Goal: Task Accomplishment & Management: Manage account settings

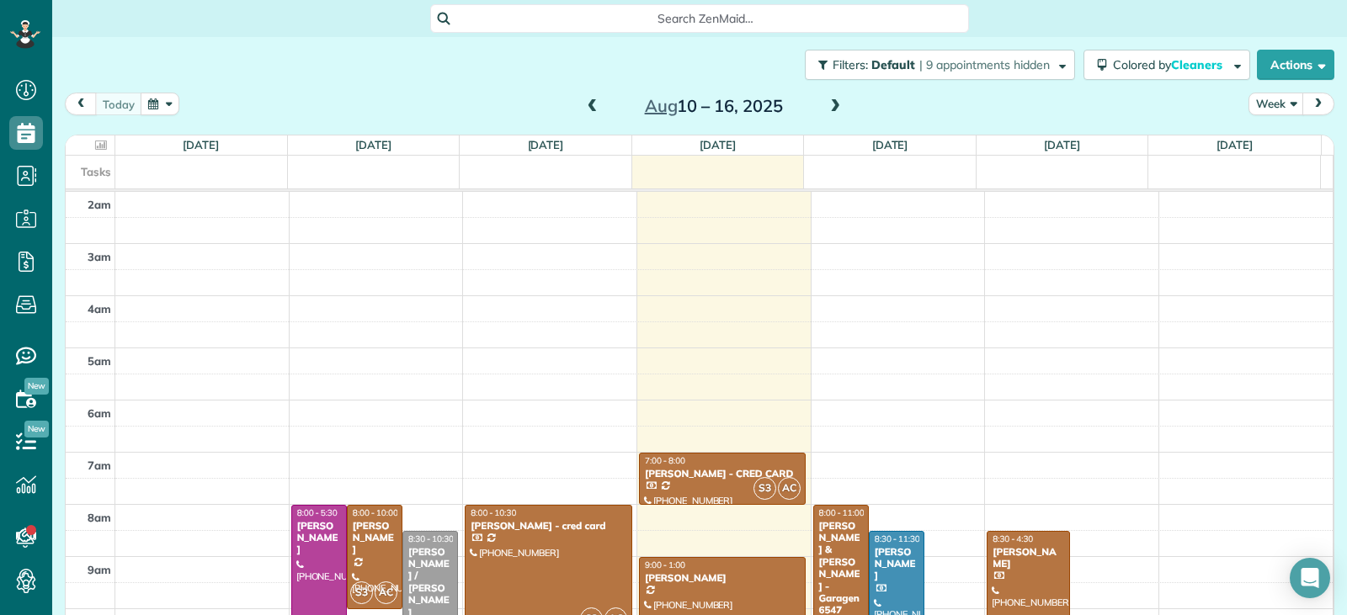
scroll to position [262, 0]
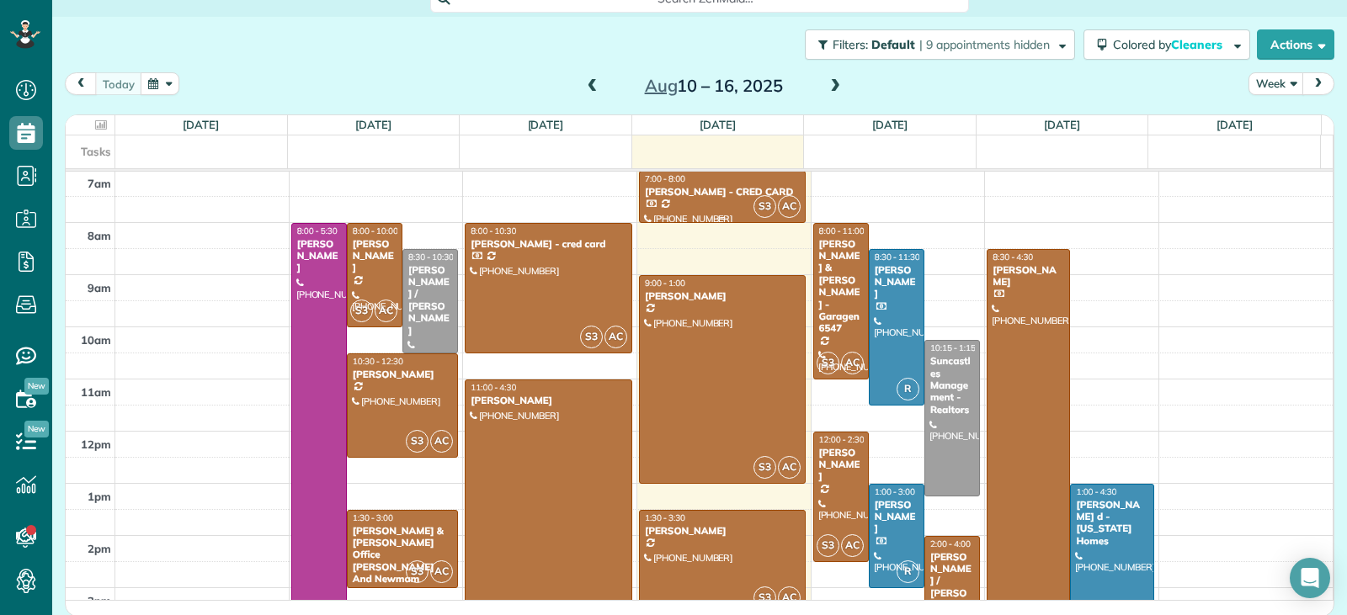
click at [679, 194] on div "[PERSON_NAME] - CRED CARD" at bounding box center [722, 192] width 157 height 12
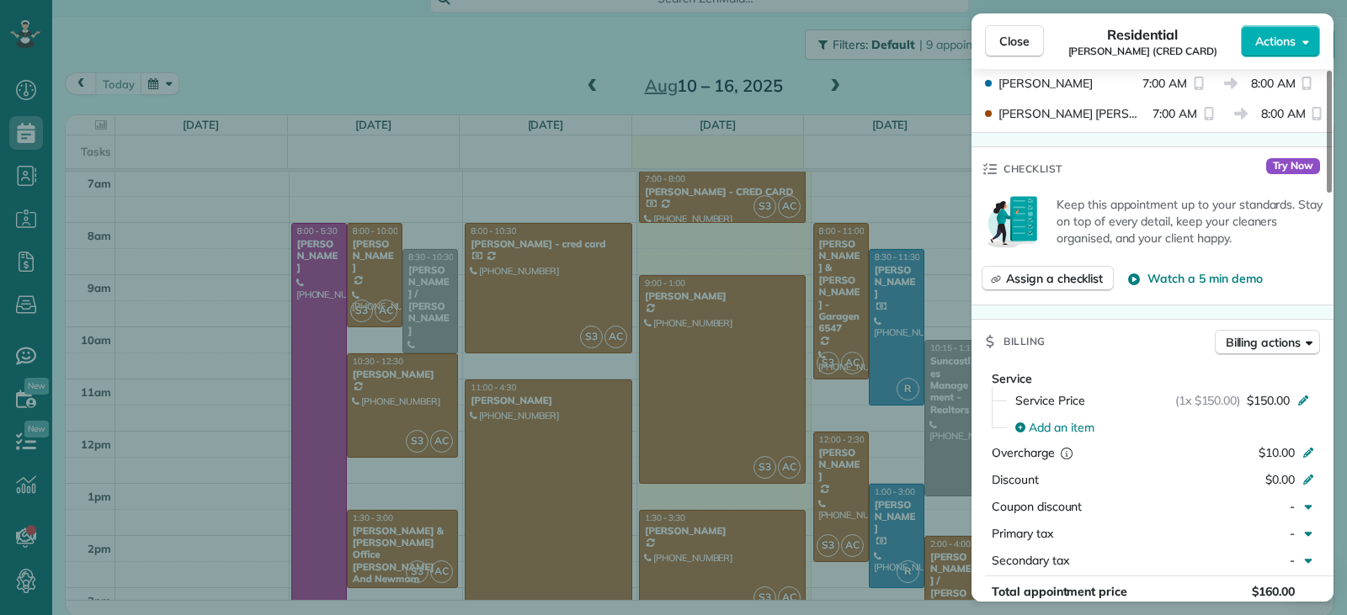
scroll to position [765, 0]
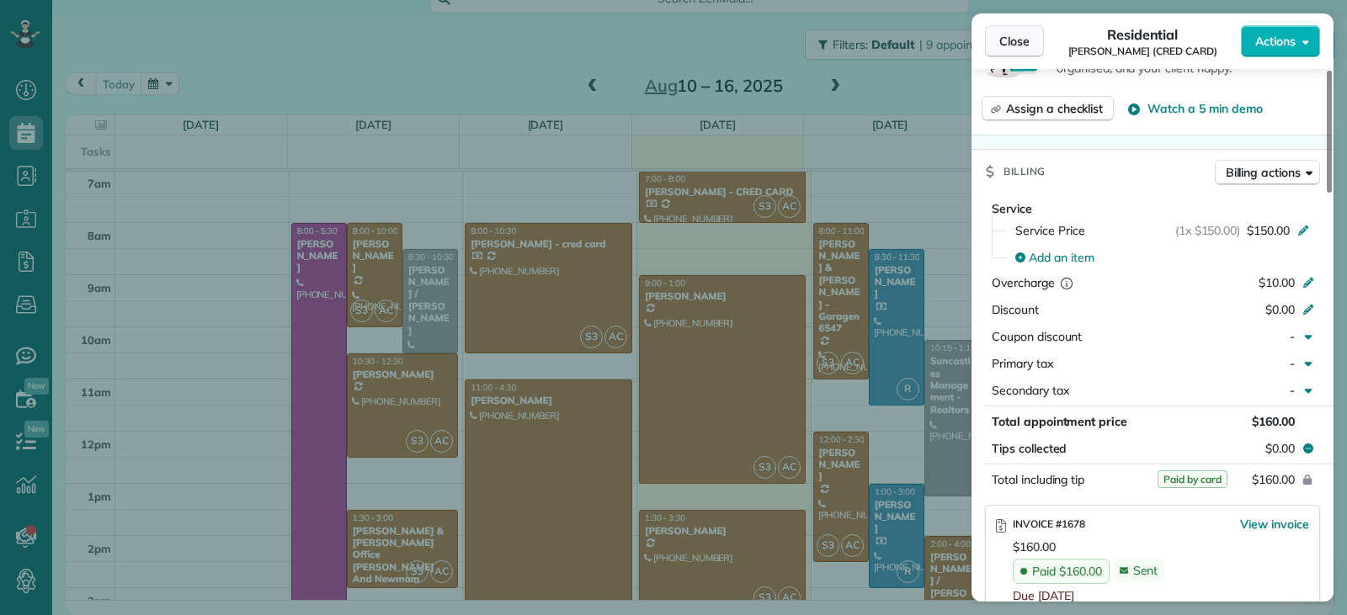
click at [999, 51] on button "Close" at bounding box center [1014, 41] width 59 height 32
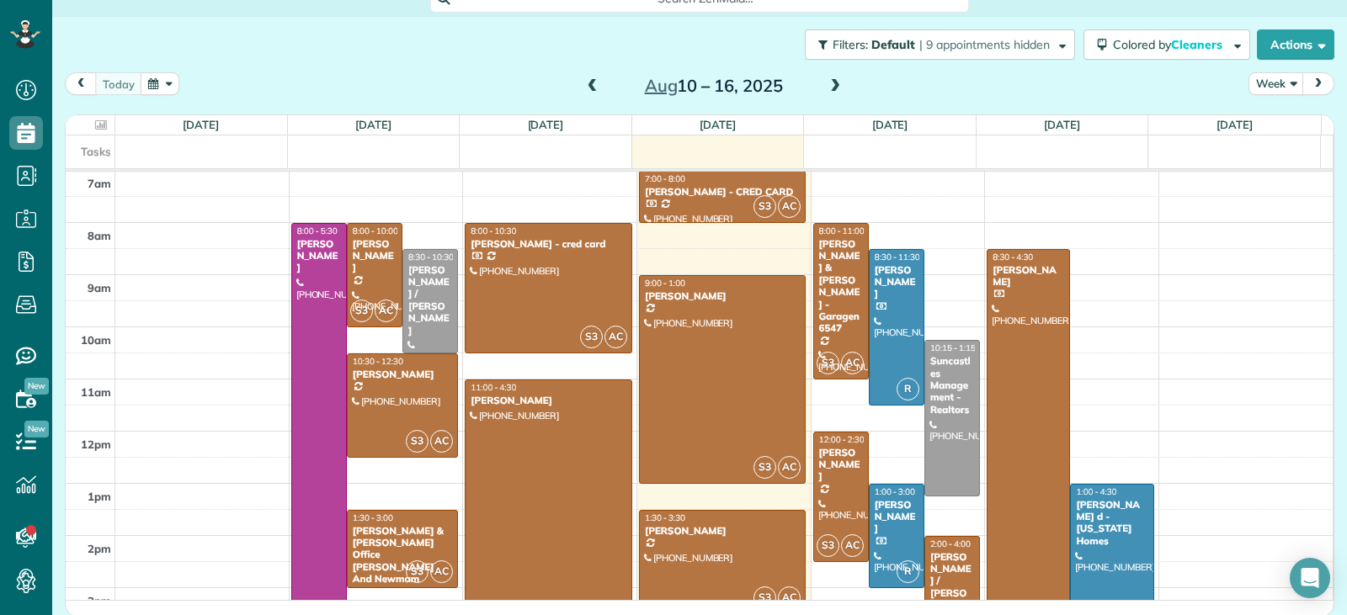
click at [833, 89] on span at bounding box center [835, 86] width 19 height 15
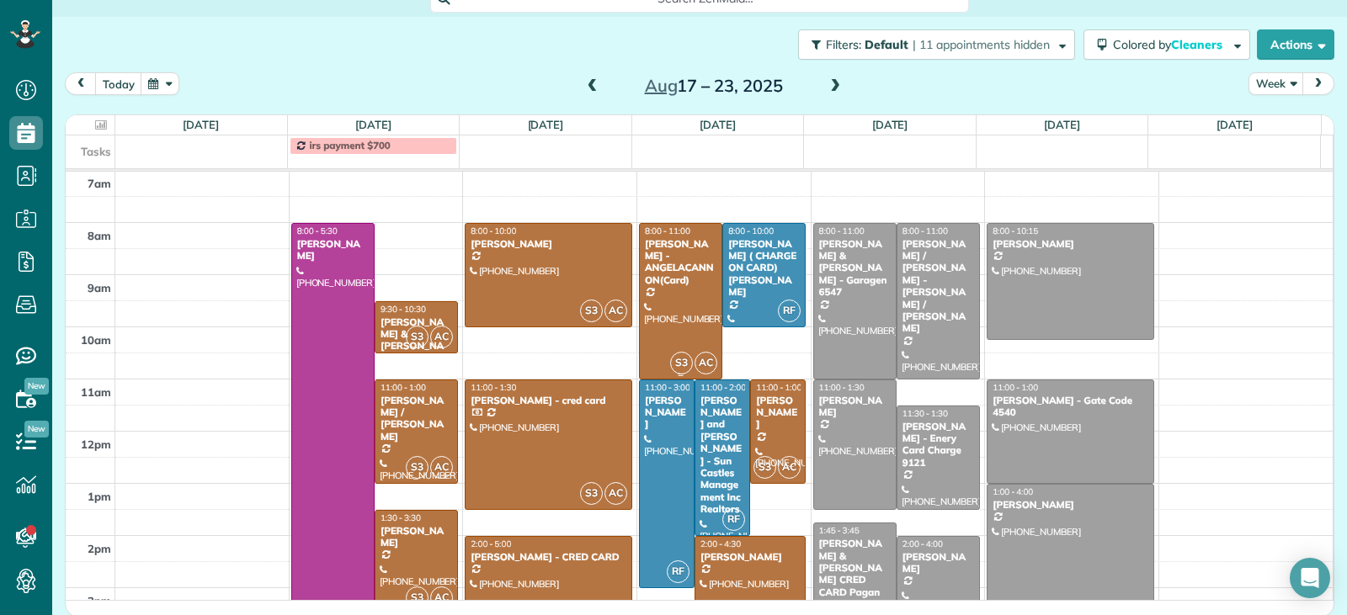
click at [660, 317] on div at bounding box center [681, 301] width 82 height 155
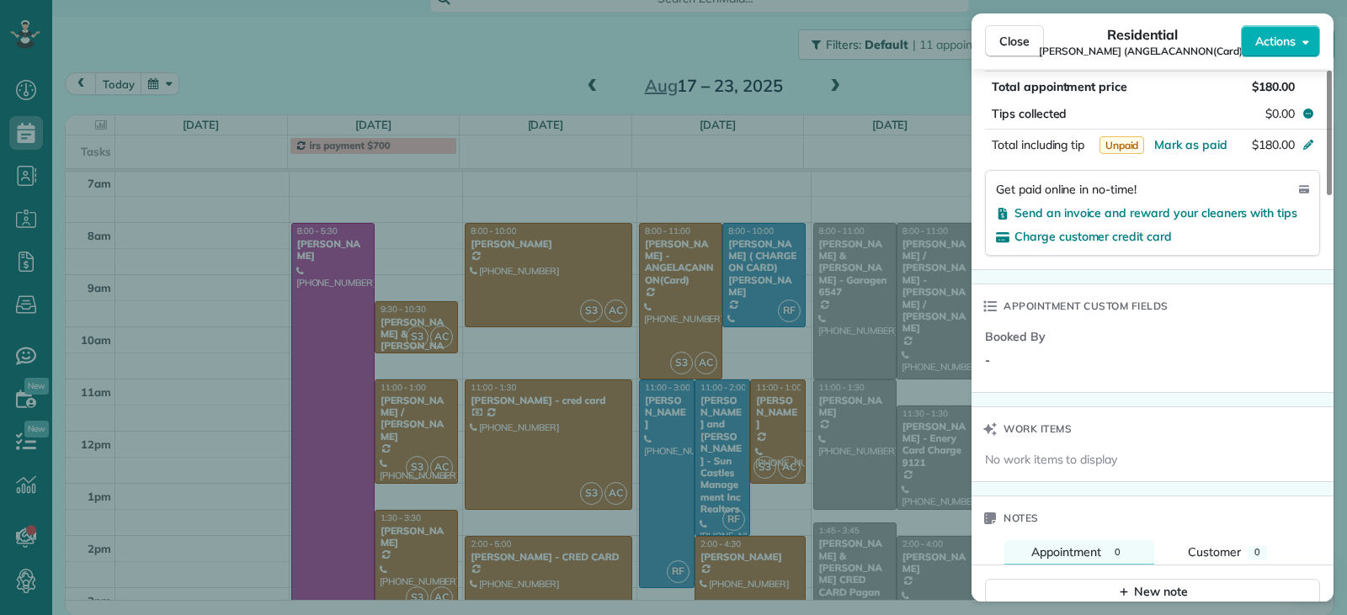
scroll to position [1098, 0]
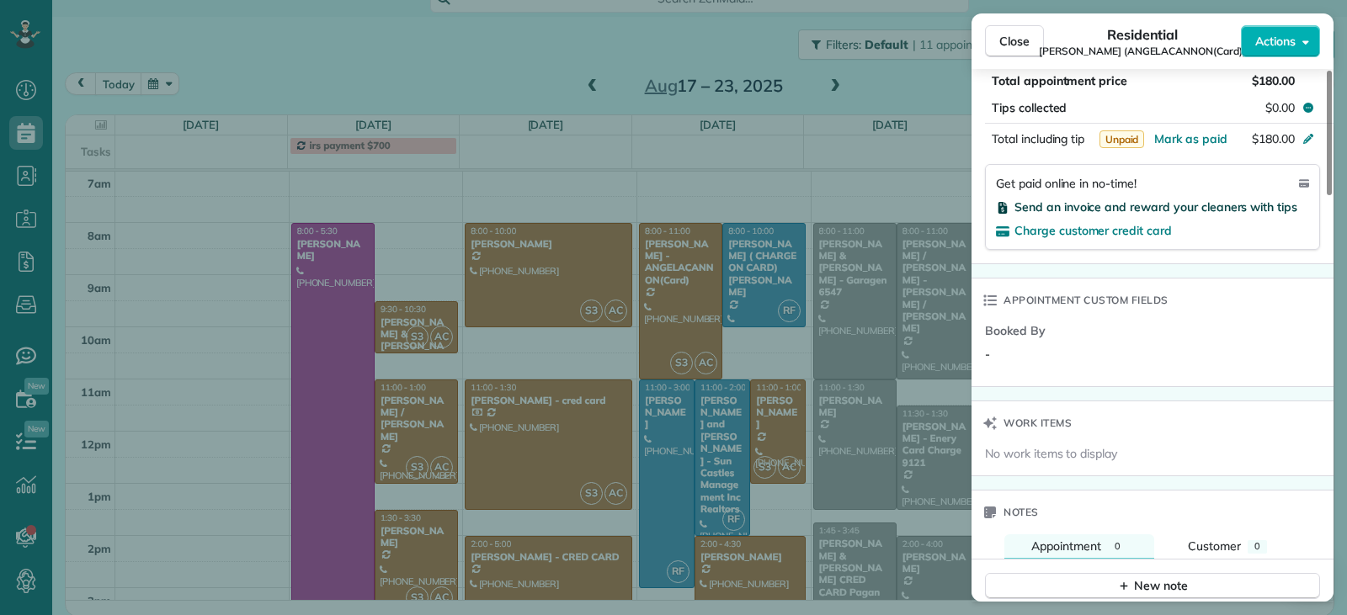
click at [1046, 200] on span "Send an invoice and reward your cleaners with tips" at bounding box center [1155, 207] width 283 height 15
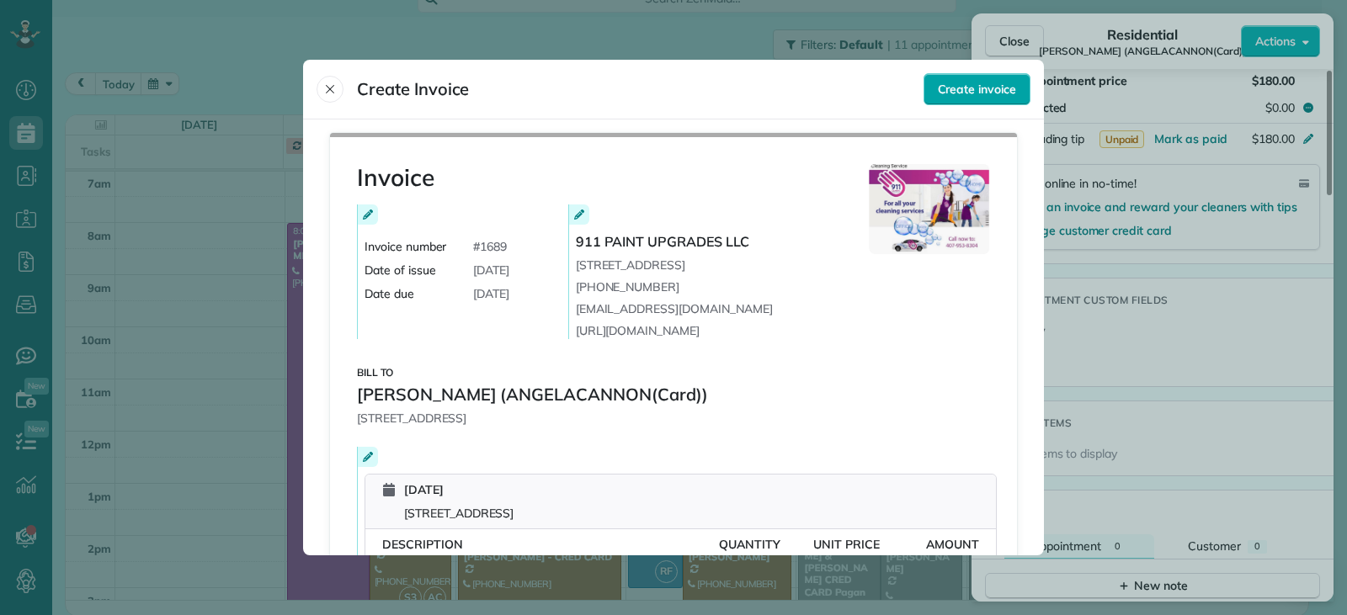
click at [962, 87] on span "Create invoice" at bounding box center [977, 89] width 78 height 17
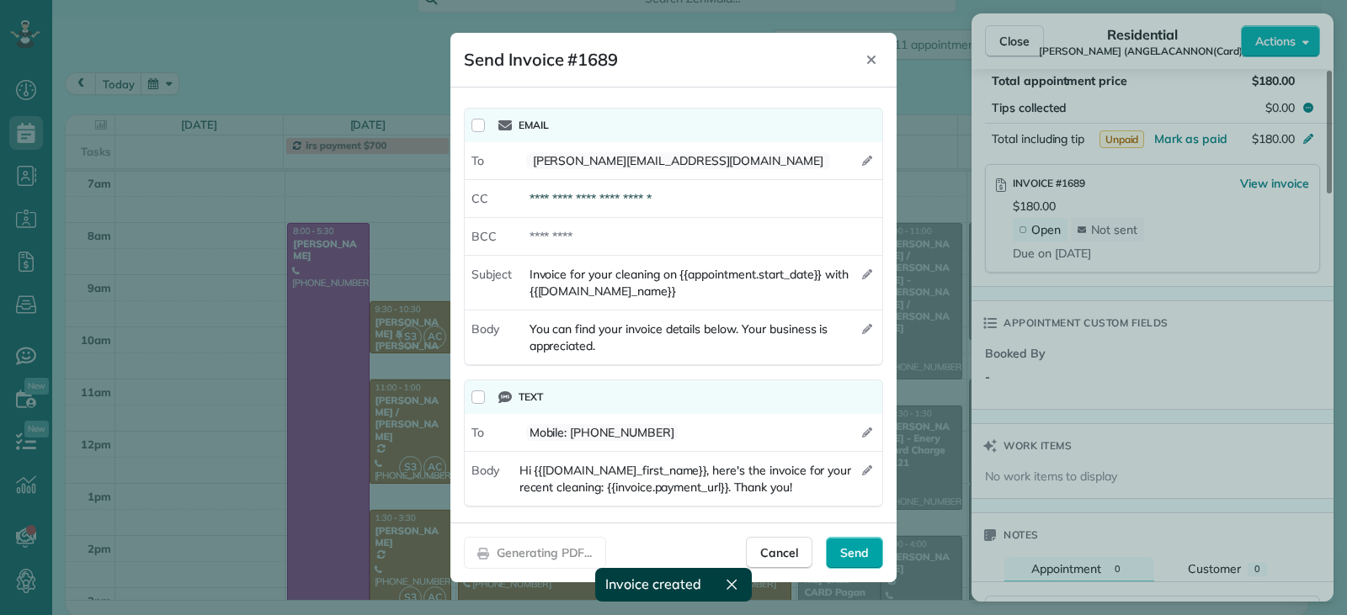
click at [844, 554] on span "Send" at bounding box center [854, 553] width 29 height 17
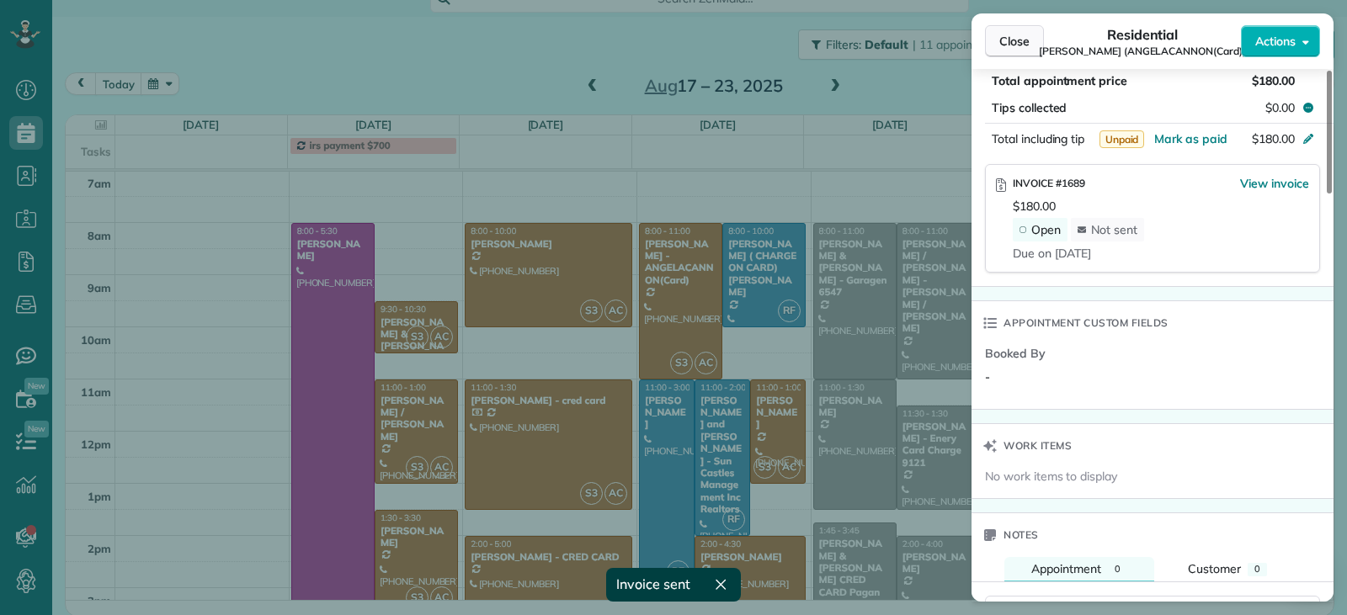
click at [1021, 53] on button "Close" at bounding box center [1014, 41] width 59 height 32
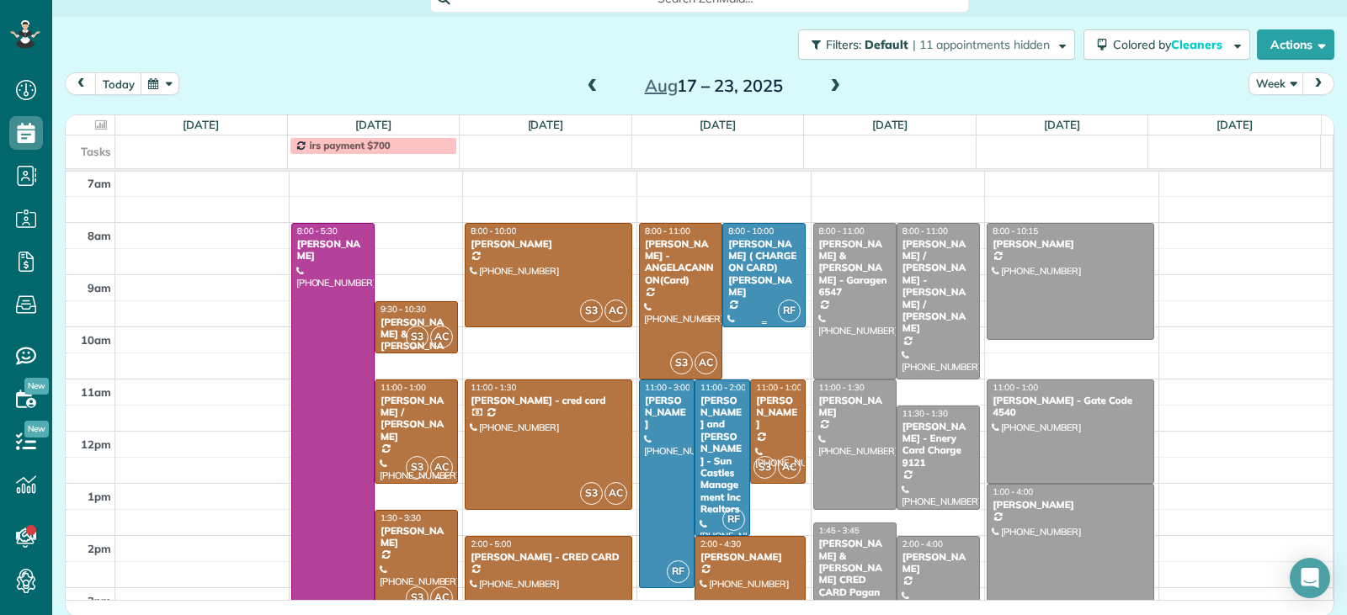
click at [760, 290] on div "[PERSON_NAME] ( CHARGE ON CARD) [PERSON_NAME]" at bounding box center [763, 268] width 73 height 61
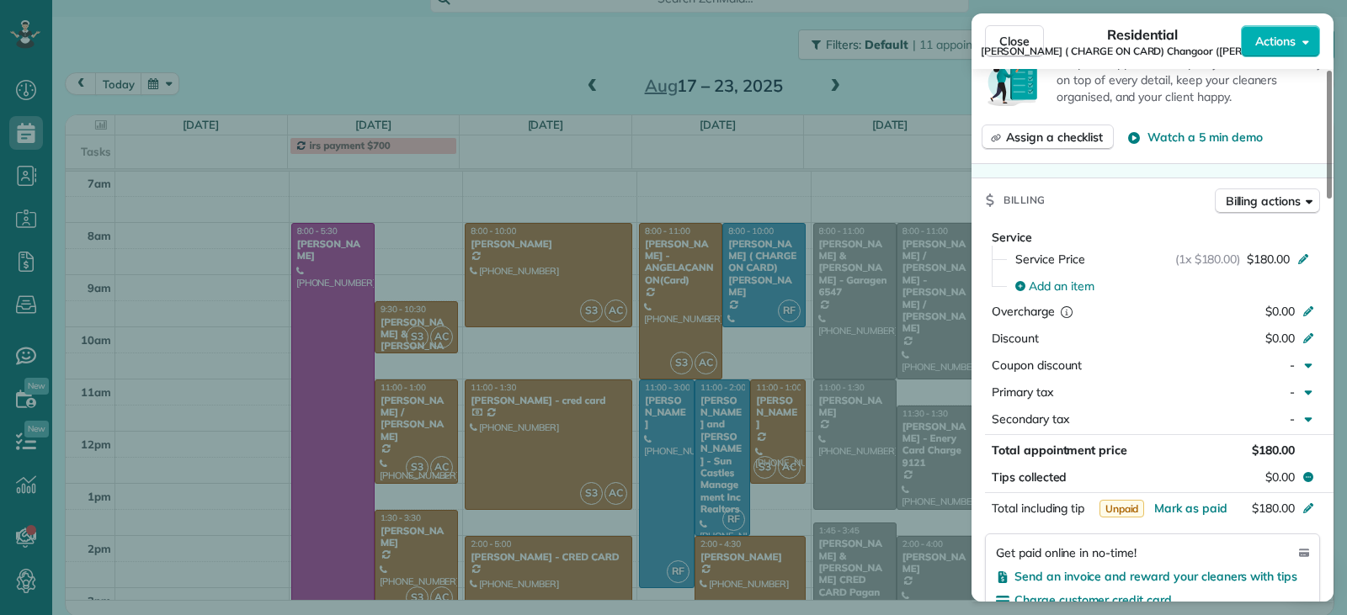
scroll to position [849, 0]
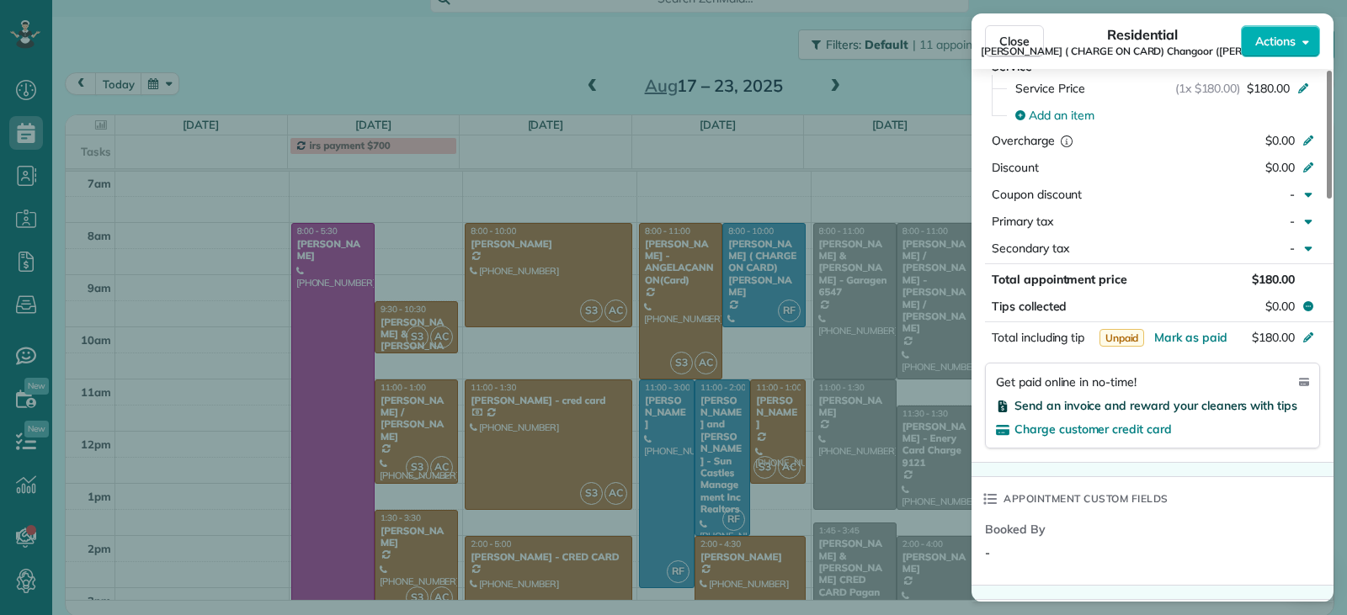
click at [1039, 405] on span "Send an invoice and reward your cleaners with tips" at bounding box center [1155, 405] width 283 height 15
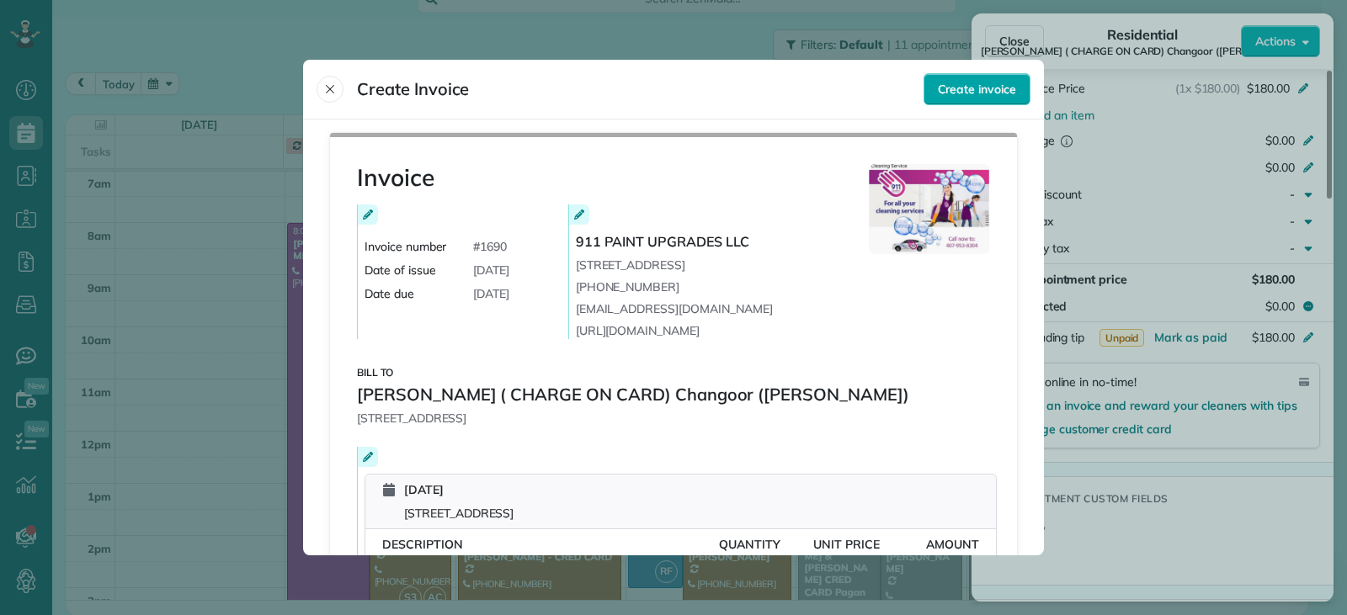
click at [964, 90] on span "Create invoice" at bounding box center [977, 89] width 78 height 17
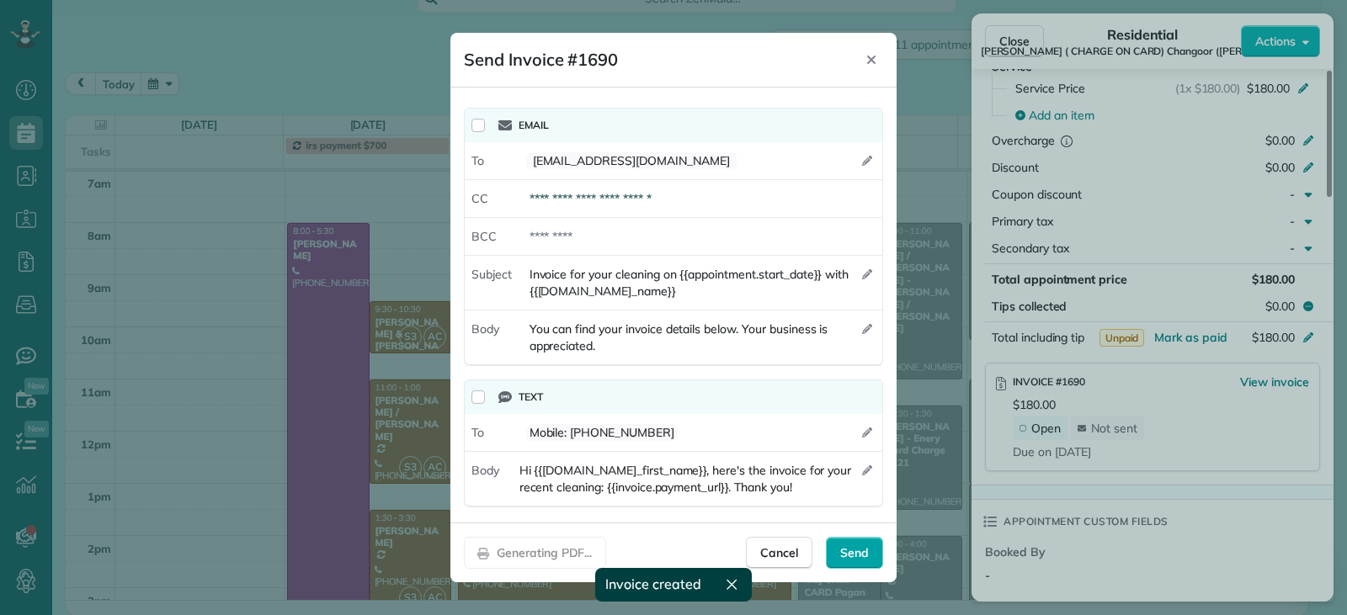
click at [857, 550] on span "Send" at bounding box center [854, 553] width 29 height 17
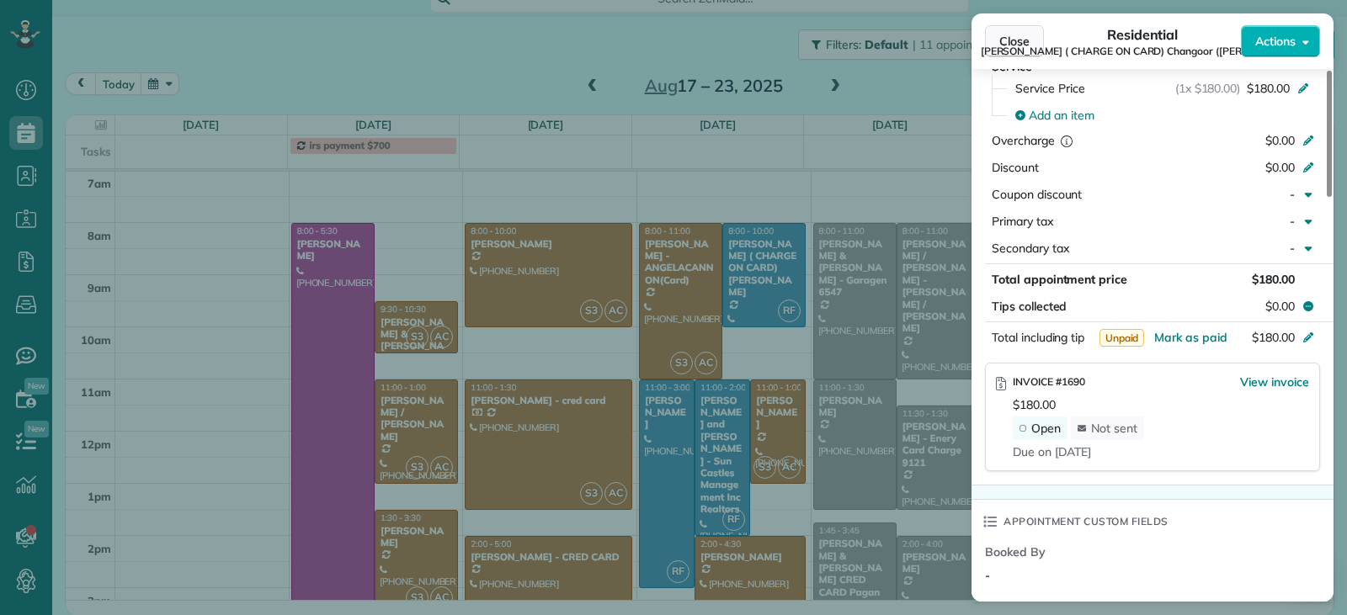
click at [1018, 45] on span "Close" at bounding box center [1014, 41] width 30 height 17
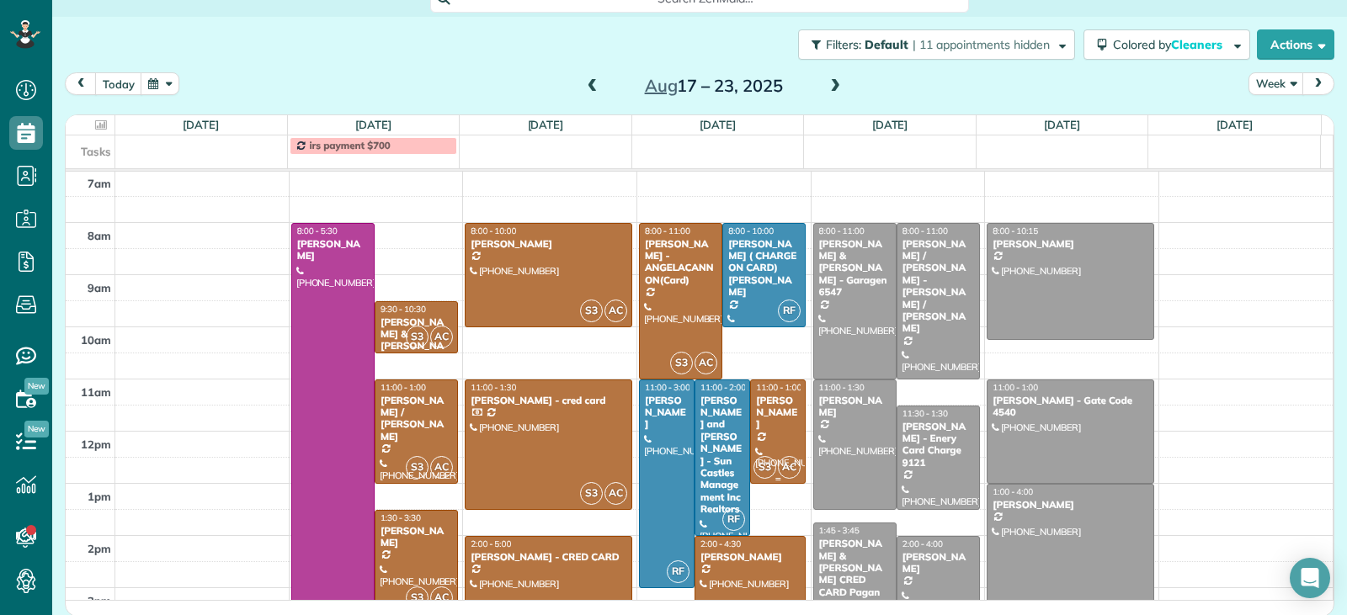
click at [760, 406] on div "[PERSON_NAME]" at bounding box center [777, 413] width 45 height 36
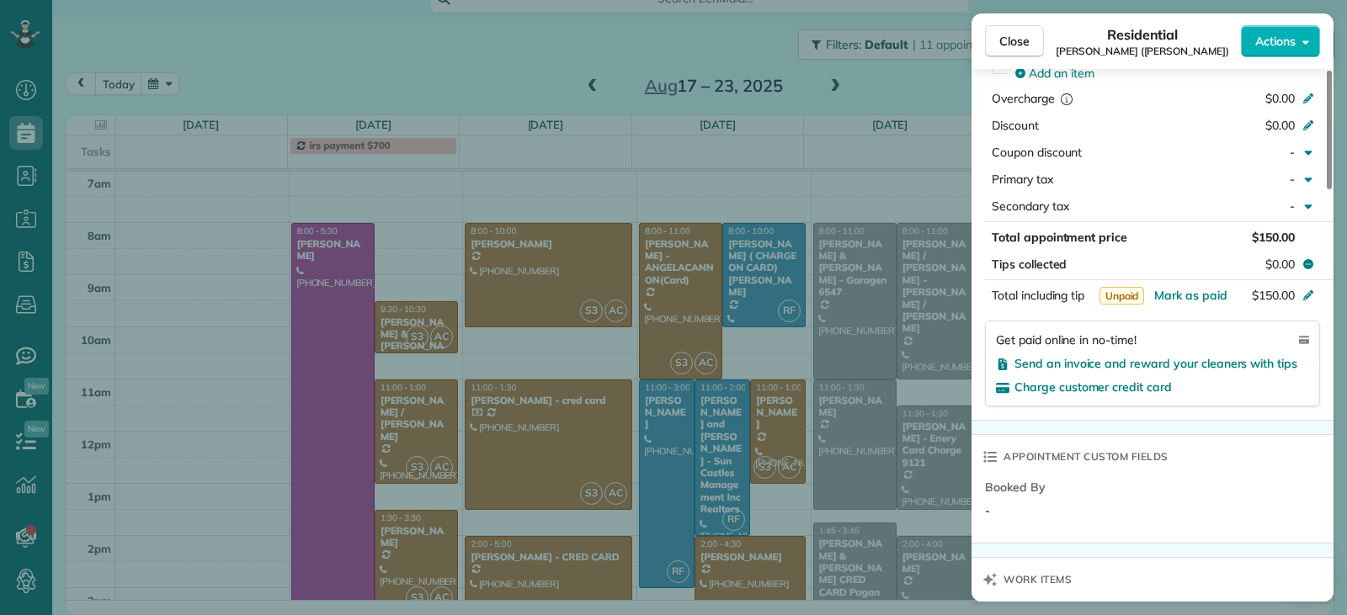
scroll to position [931, 0]
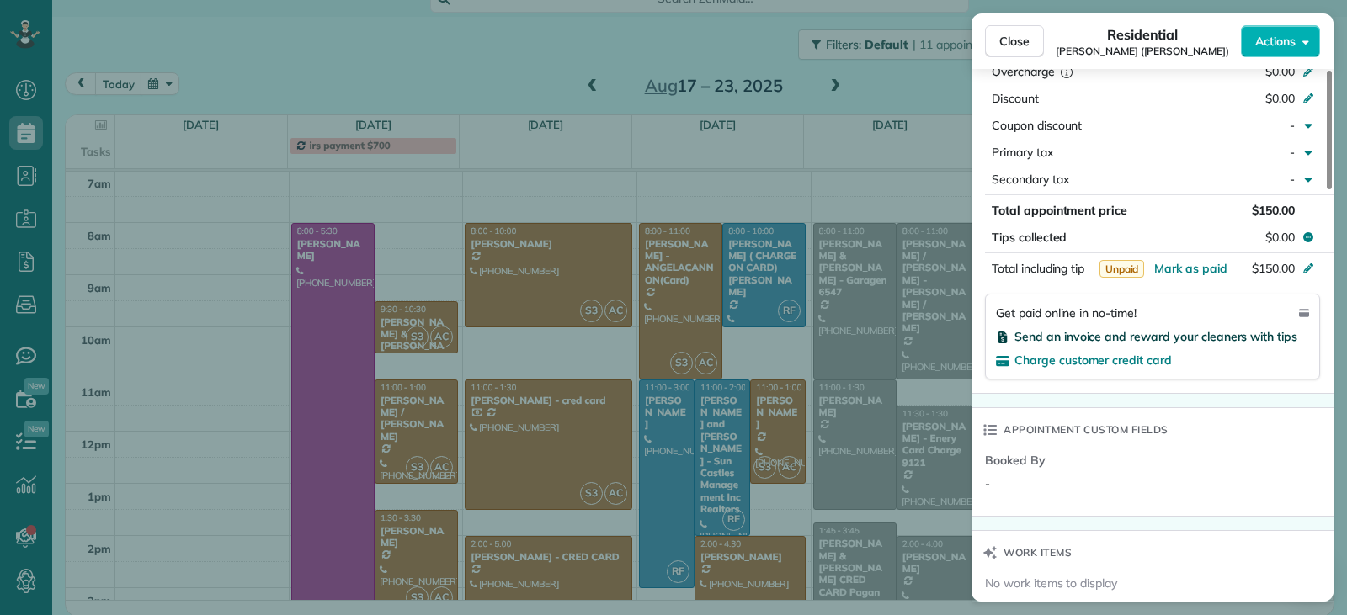
click at [1060, 334] on span "Send an invoice and reward your cleaners with tips" at bounding box center [1155, 336] width 283 height 15
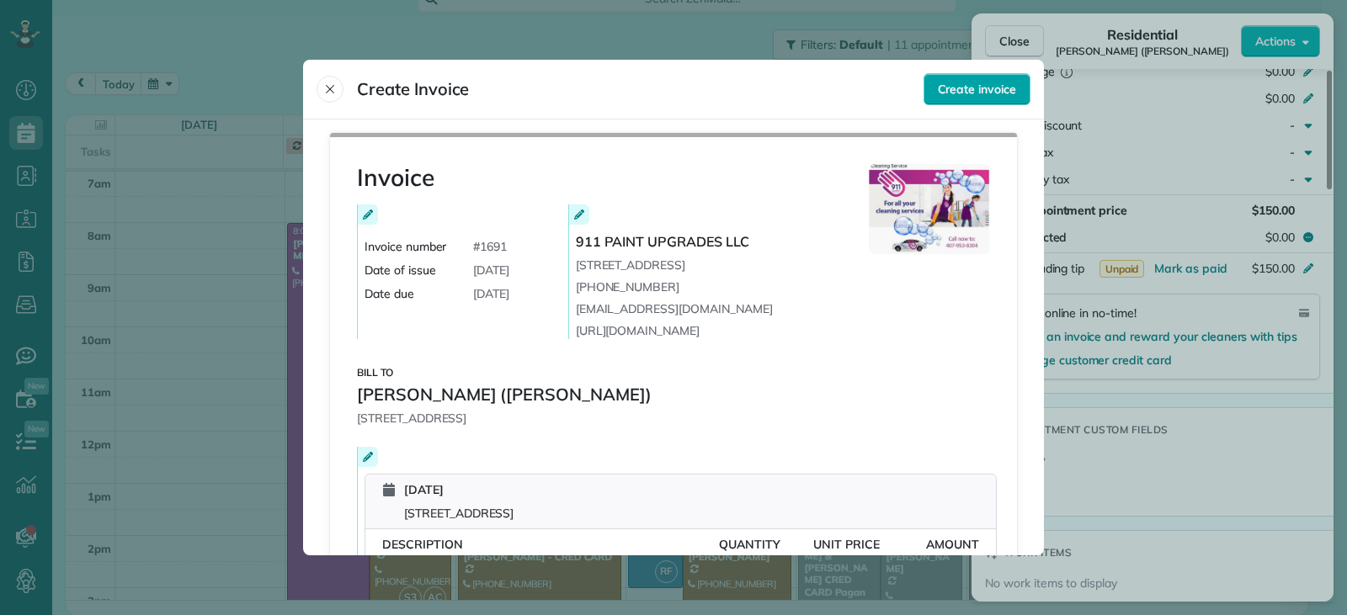
click at [960, 79] on div "Create invoice" at bounding box center [976, 89] width 107 height 32
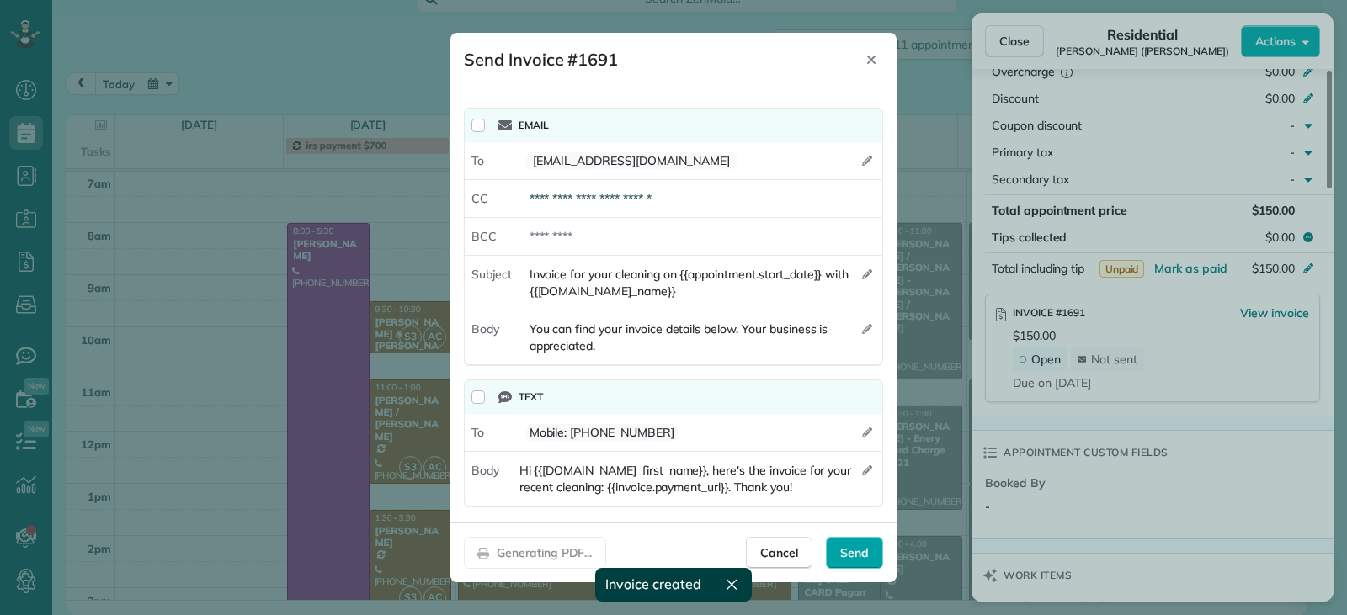
drag, startPoint x: 844, startPoint y: 557, endPoint x: 934, endPoint y: 398, distance: 183.2
click at [844, 557] on span "Send" at bounding box center [854, 553] width 29 height 17
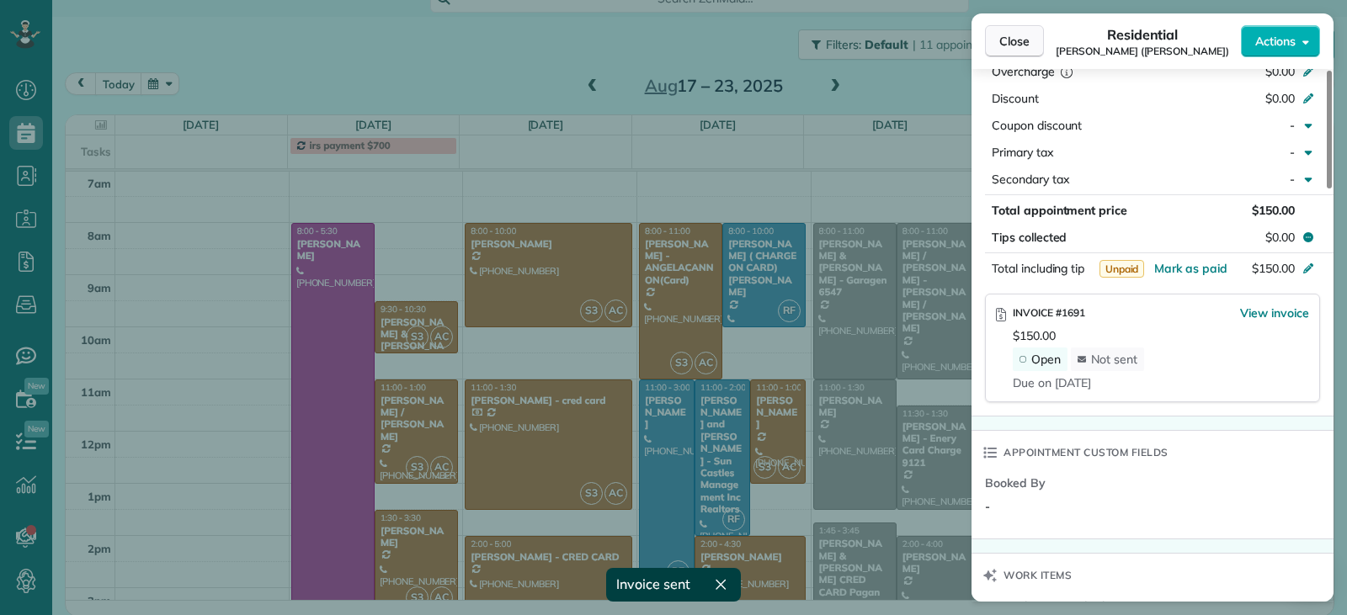
click at [1008, 41] on span "Close" at bounding box center [1014, 41] width 30 height 17
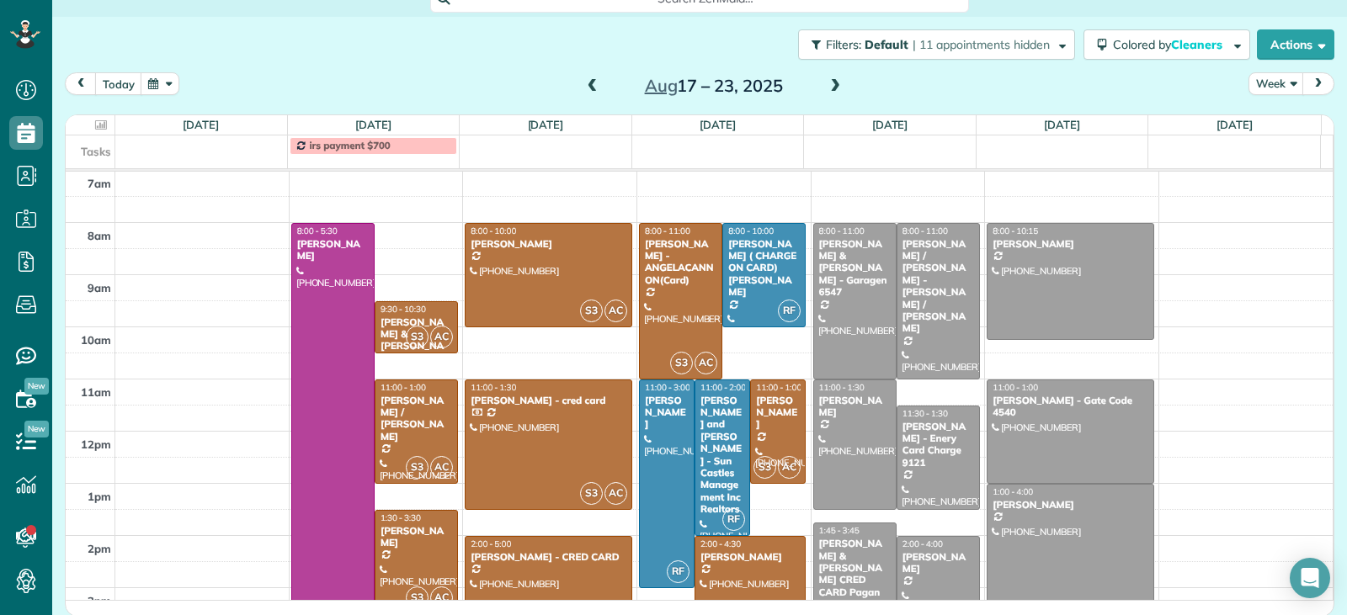
click at [738, 566] on div at bounding box center [749, 601] width 109 height 129
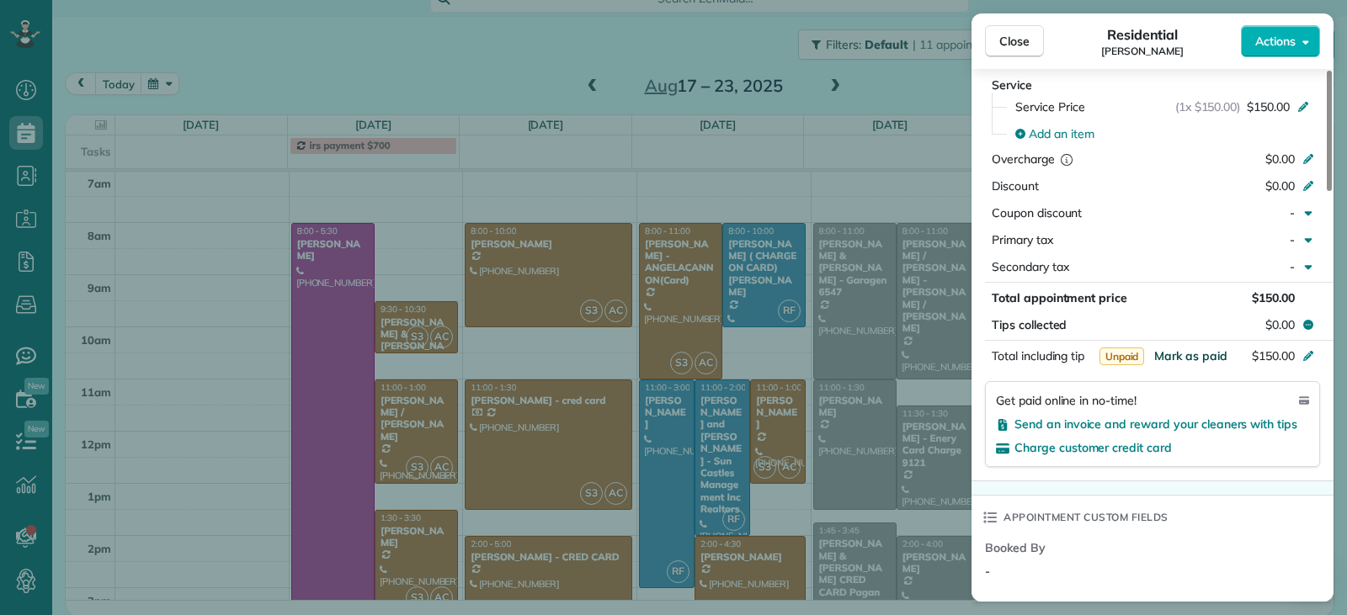
scroll to position [844, 0]
click at [1074, 423] on span "Send an invoice and reward your cleaners with tips" at bounding box center [1155, 423] width 283 height 15
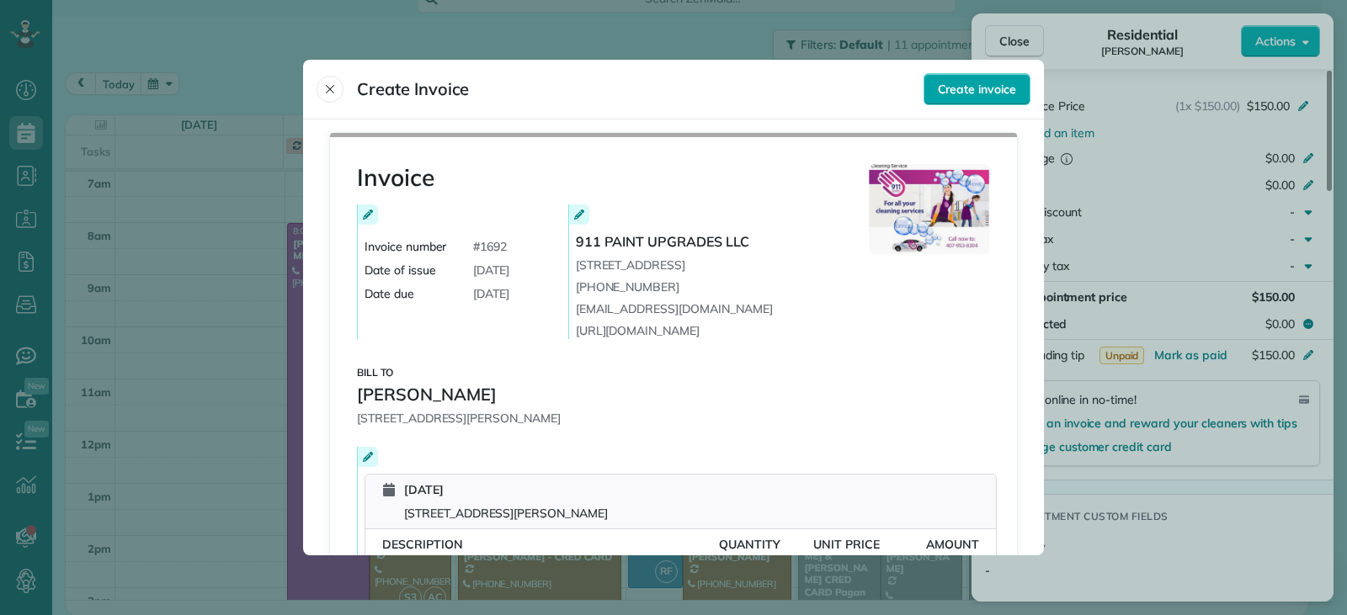
click at [968, 84] on span "Create invoice" at bounding box center [977, 89] width 78 height 17
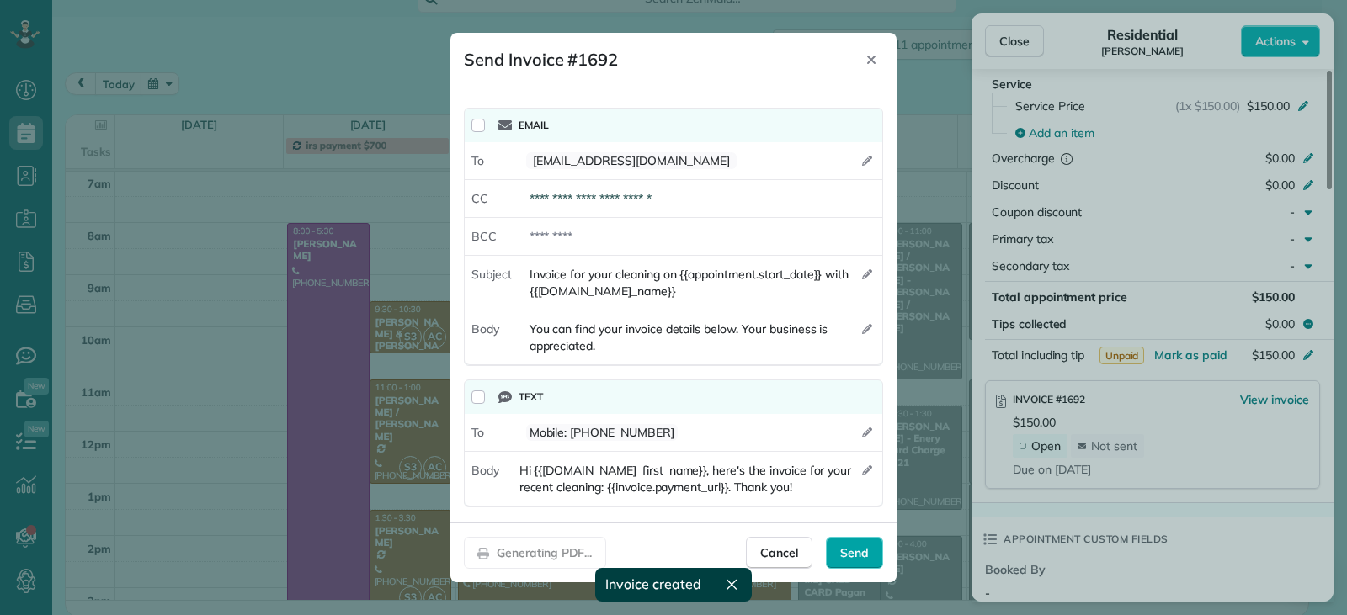
click at [873, 554] on div "Send" at bounding box center [854, 553] width 57 height 32
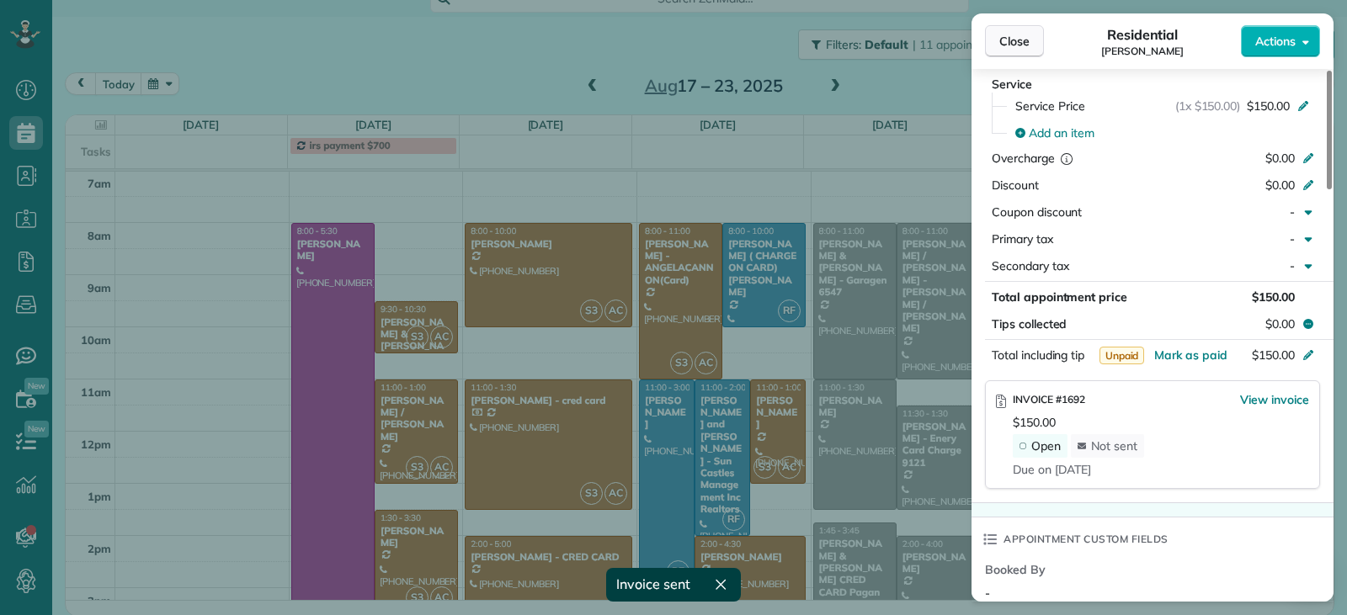
click at [1011, 47] on span "Close" at bounding box center [1014, 41] width 30 height 17
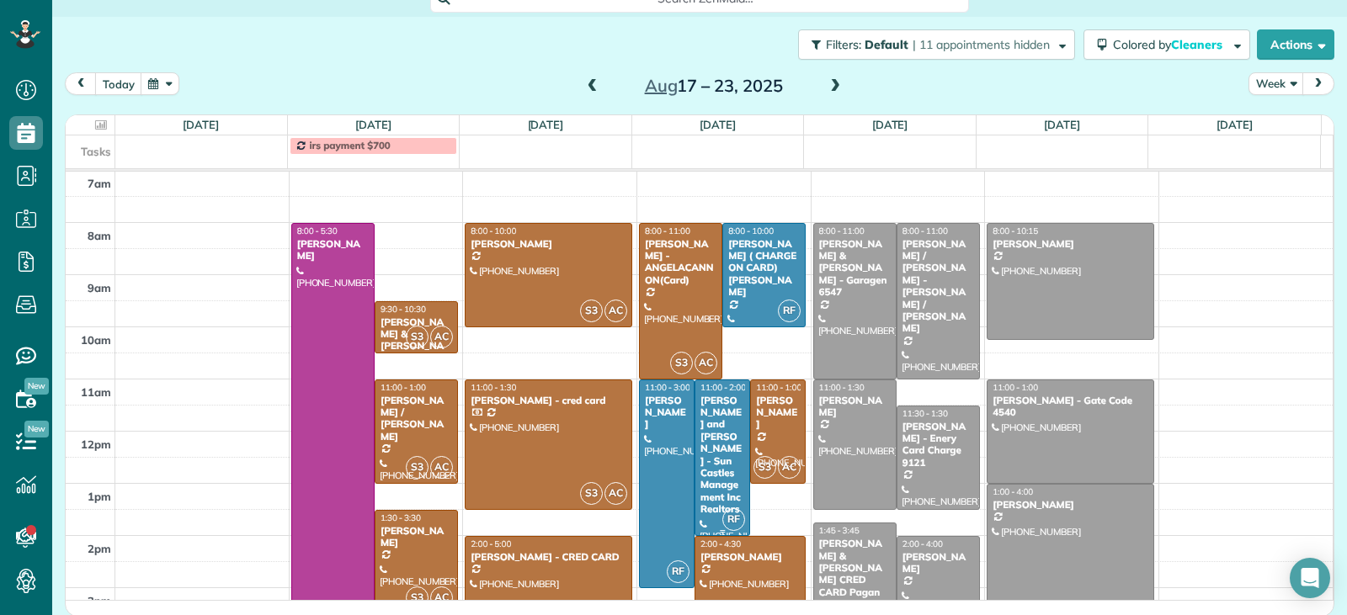
click at [704, 427] on div "[PERSON_NAME] and [PERSON_NAME] - Sun Castles Management Inc Realtors" at bounding box center [722, 455] width 45 height 121
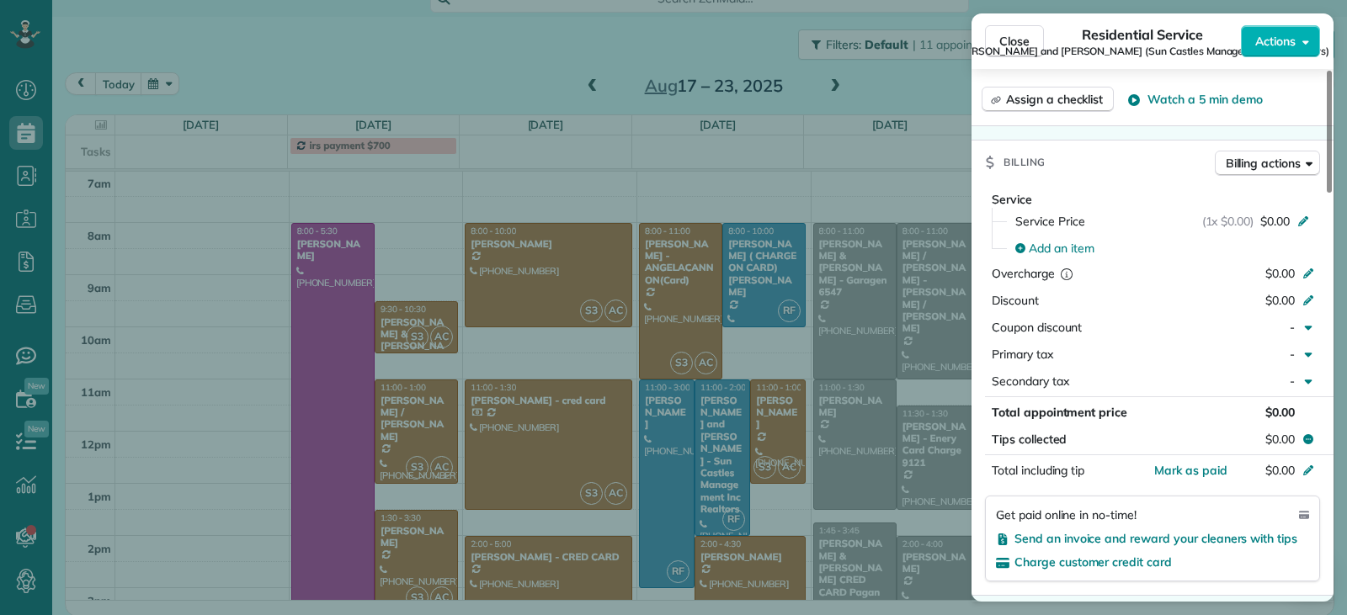
scroll to position [843, 0]
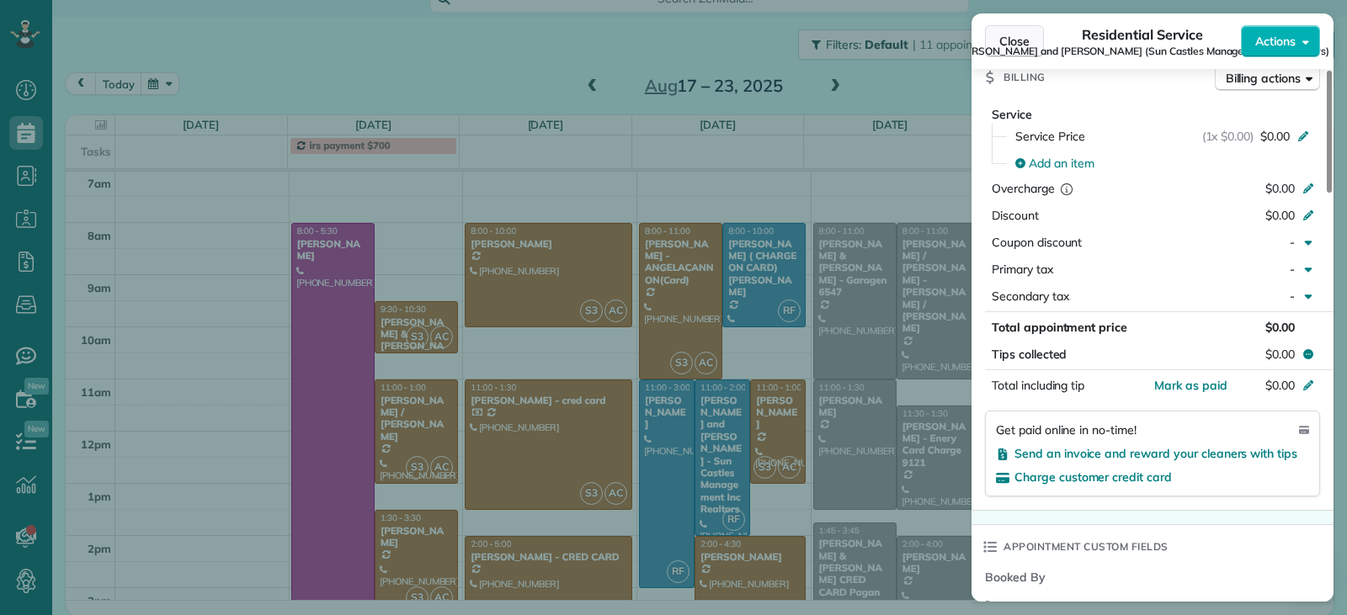
click at [995, 35] on button "Close" at bounding box center [1014, 41] width 59 height 32
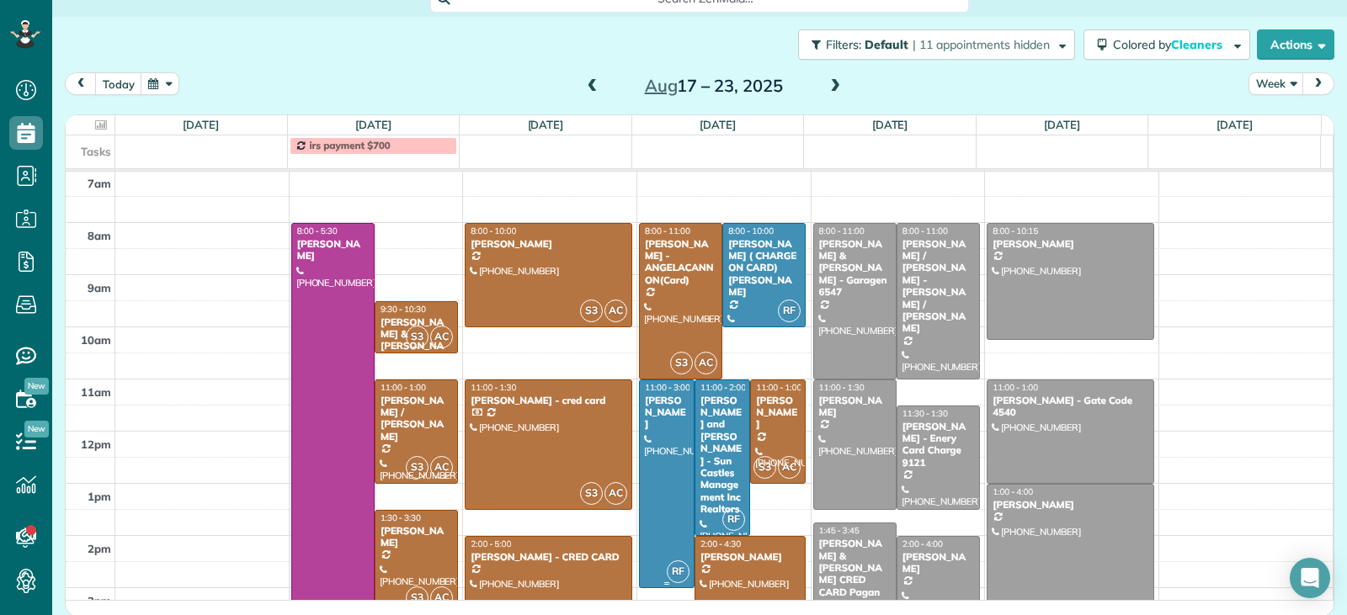
click at [661, 478] on div at bounding box center [667, 484] width 54 height 207
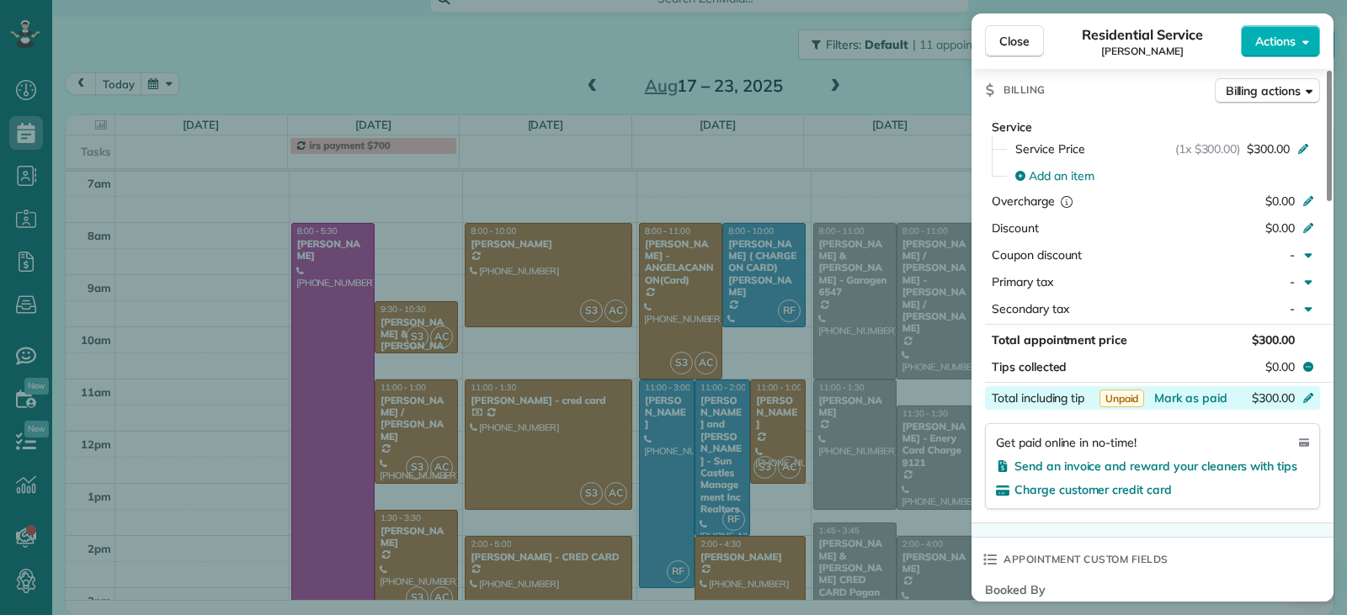
scroll to position [758, 0]
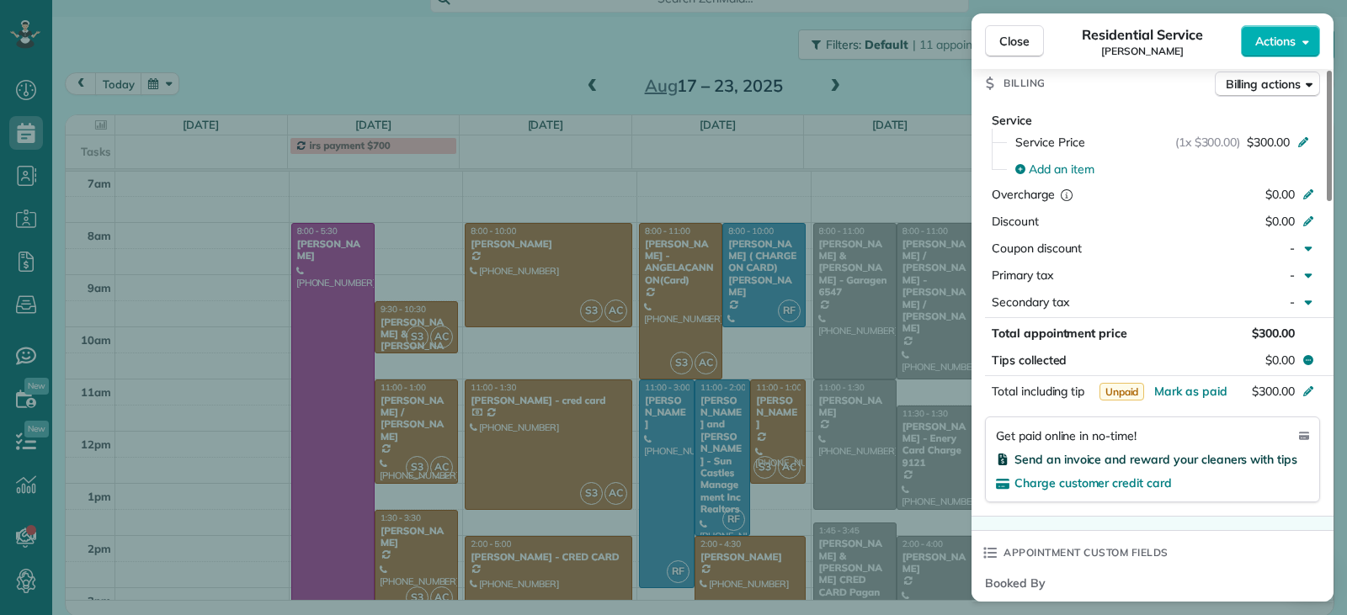
click at [1066, 462] on span "Send an invoice and reward your cleaners with tips" at bounding box center [1155, 459] width 283 height 15
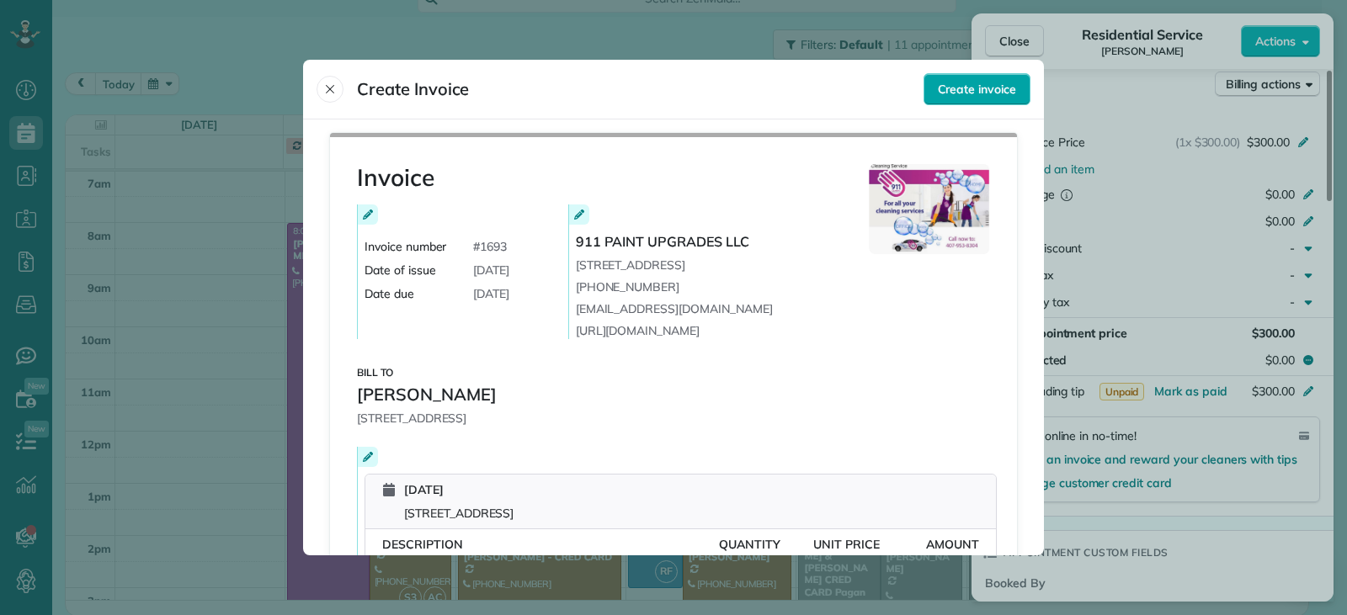
click at [975, 82] on span "Create invoice" at bounding box center [977, 89] width 78 height 17
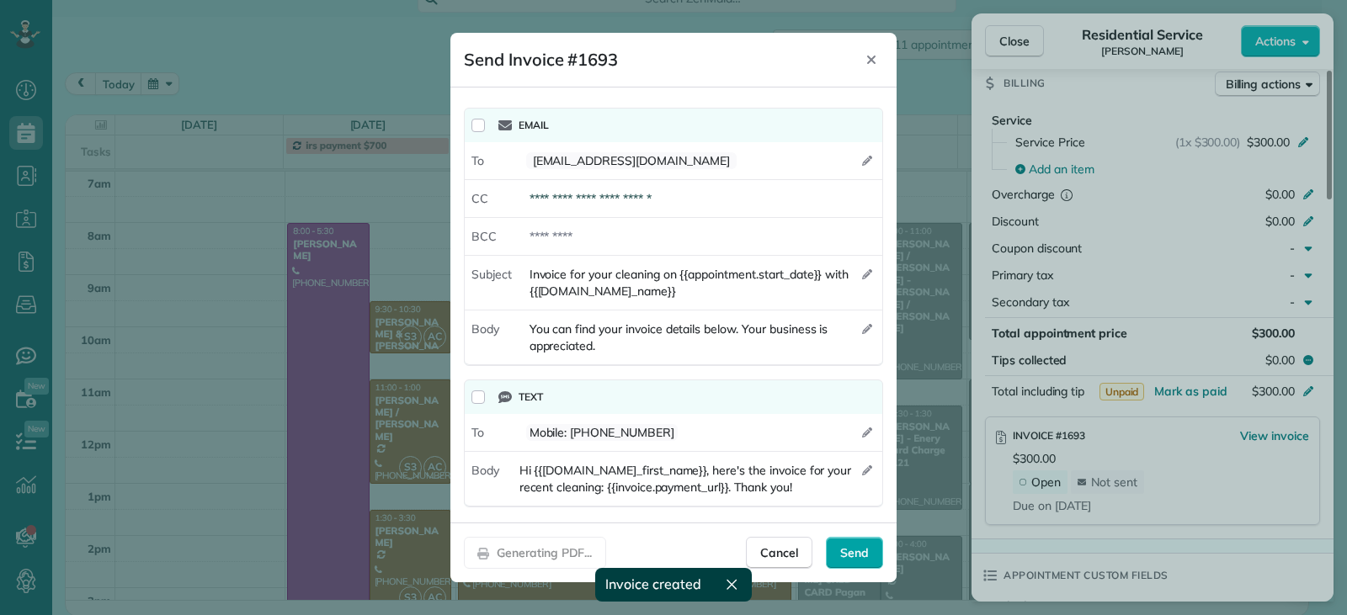
click at [852, 551] on span "Send" at bounding box center [854, 553] width 29 height 17
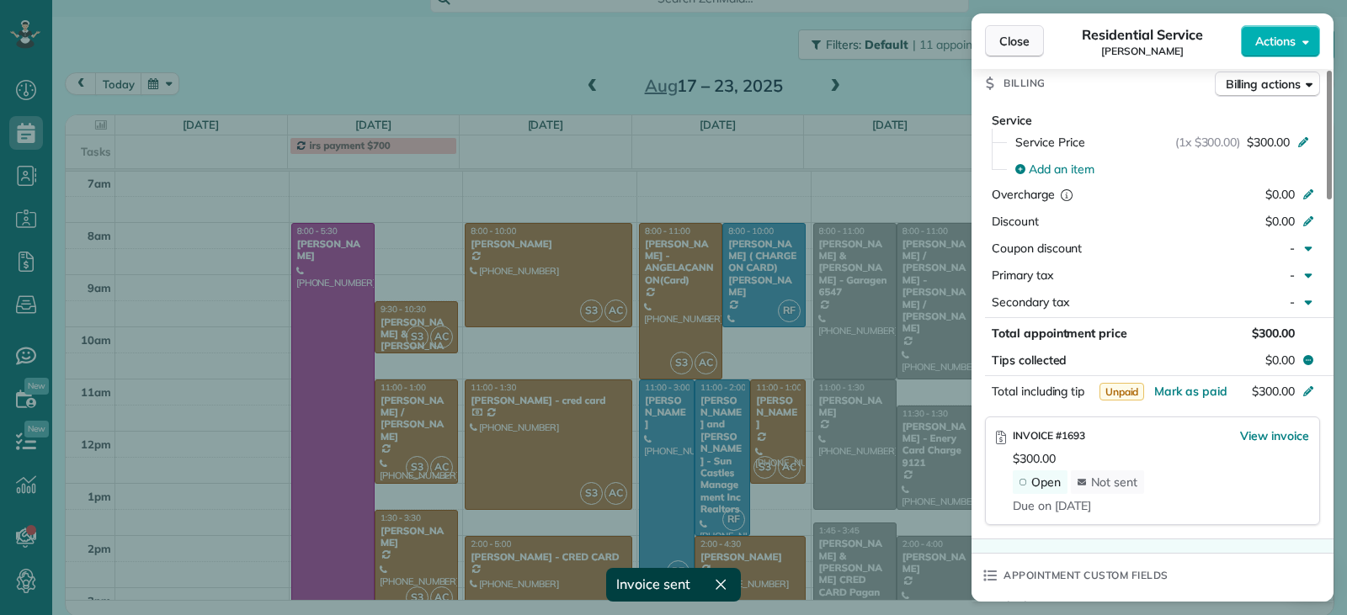
click at [1025, 45] on span "Close" at bounding box center [1014, 41] width 30 height 17
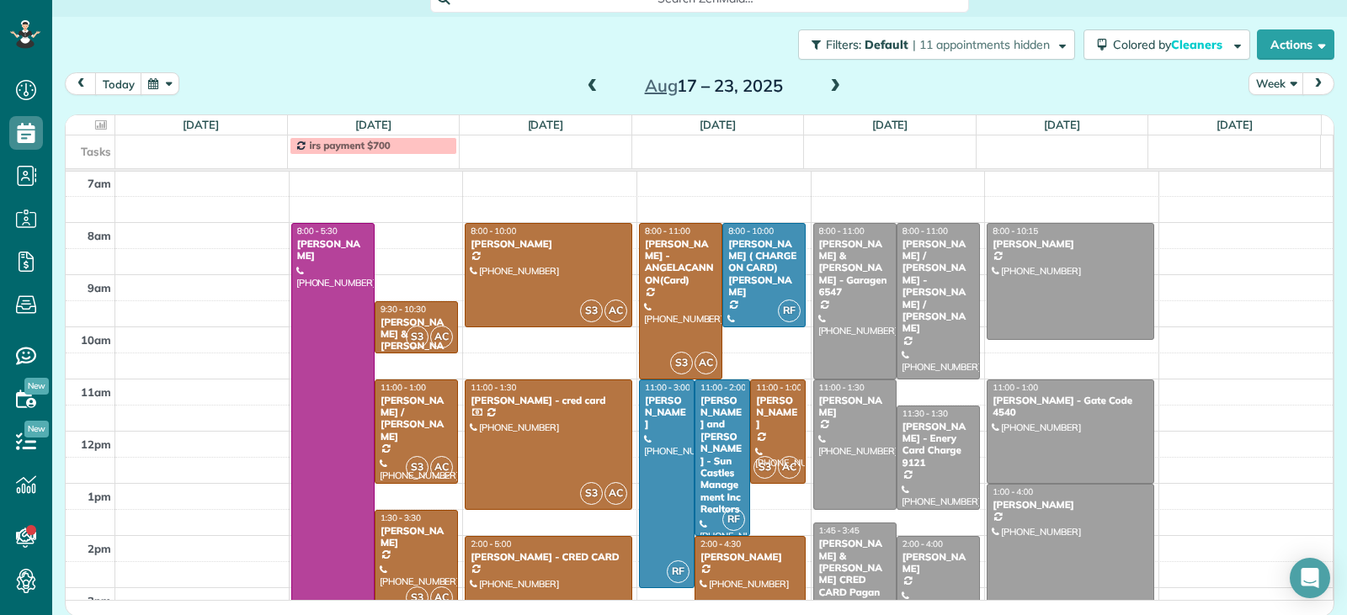
click at [583, 80] on span at bounding box center [592, 86] width 19 height 15
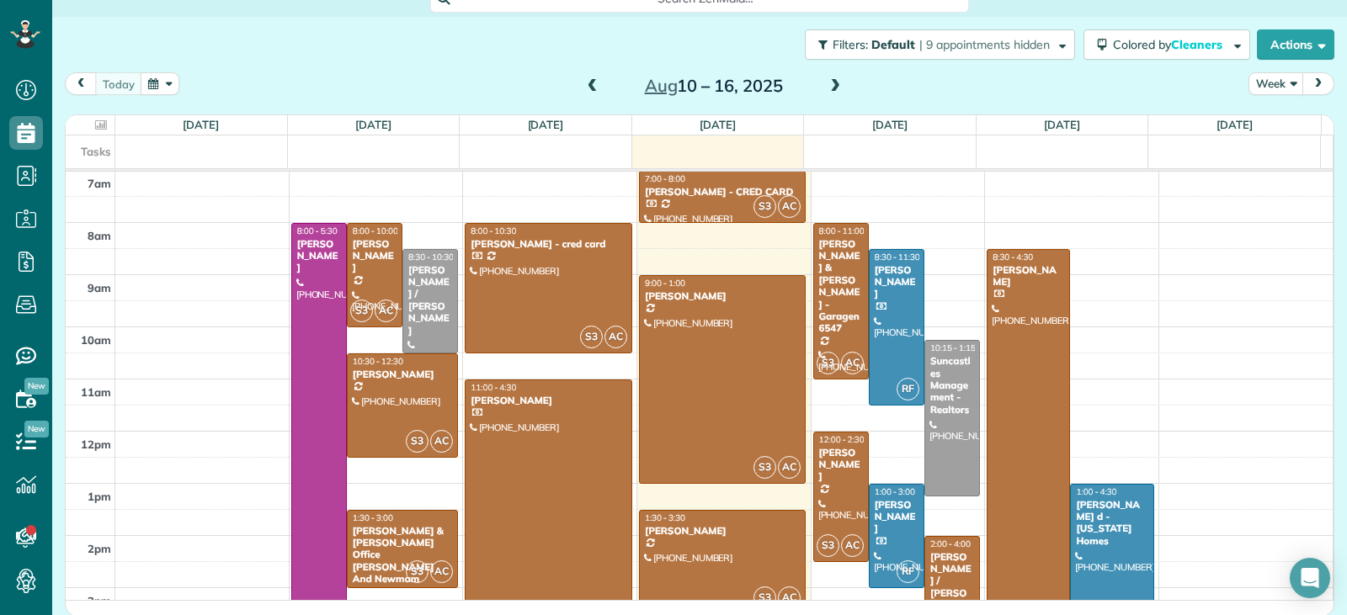
click at [546, 482] on div at bounding box center [549, 523] width 166 height 285
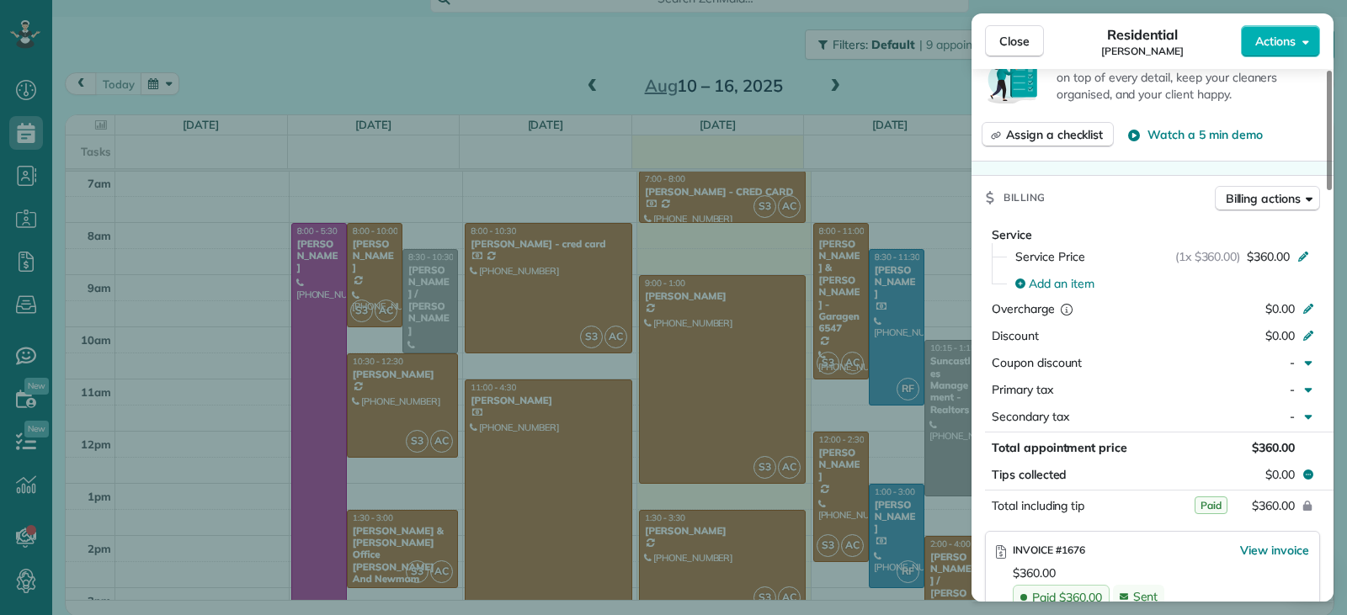
scroll to position [763, 0]
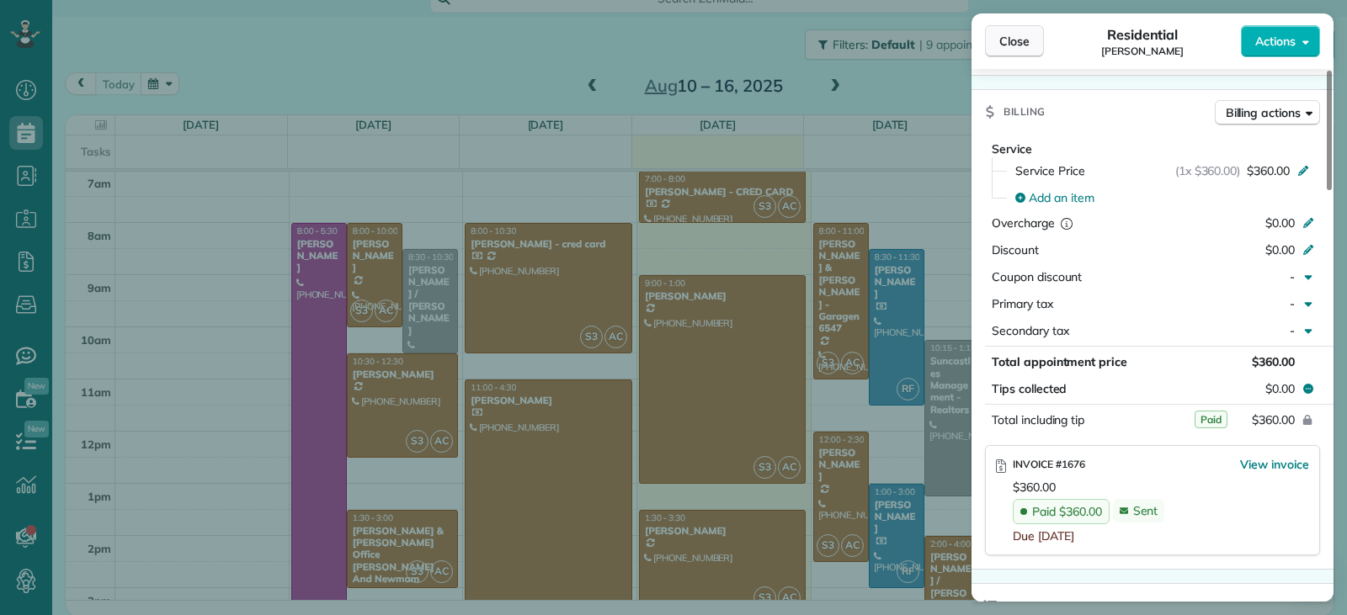
click at [1023, 46] on span "Close" at bounding box center [1014, 41] width 30 height 17
